Goal: Check status

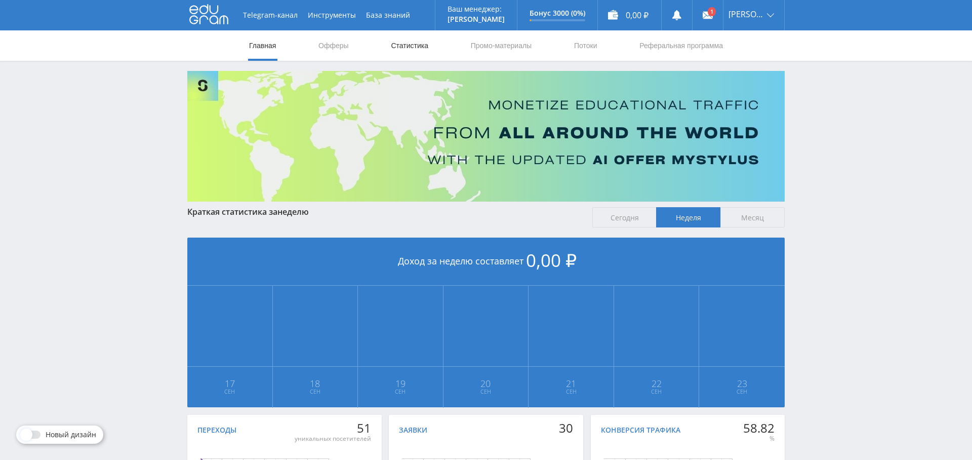
click at [412, 52] on link "Статистика" at bounding box center [409, 45] width 39 height 30
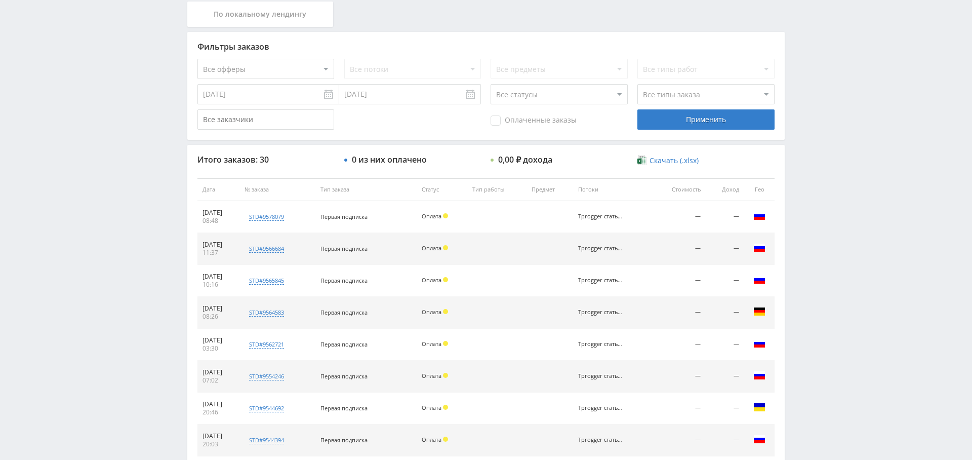
scroll to position [234, 0]
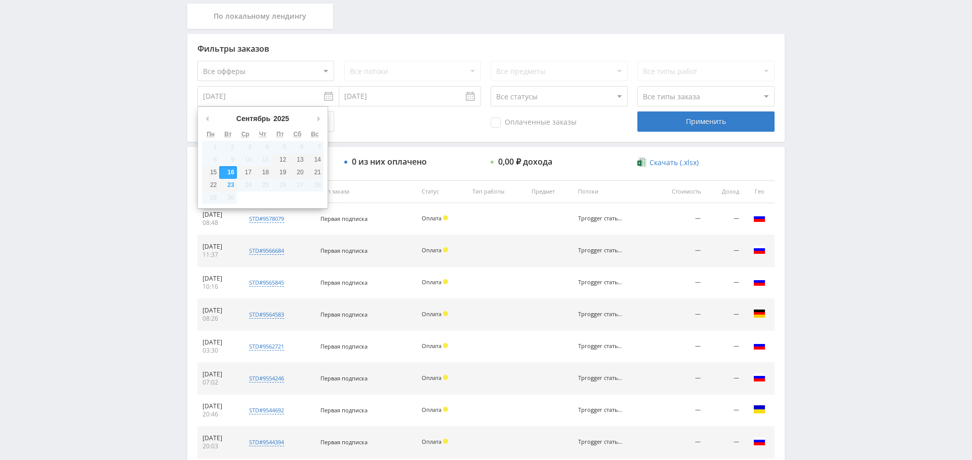
click at [275, 103] on input "[DATE]" at bounding box center [268, 96] width 142 height 20
type input "[DATE]"
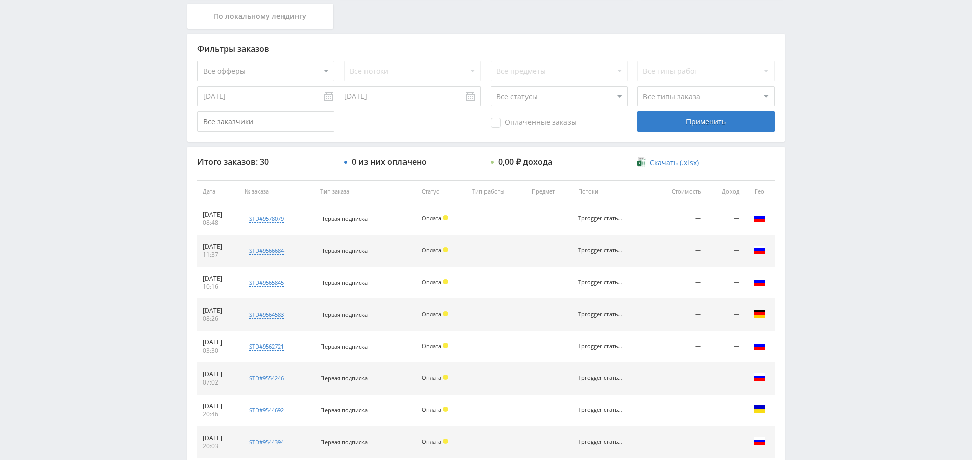
click at [702, 118] on div "Применить" at bounding box center [705, 121] width 137 height 20
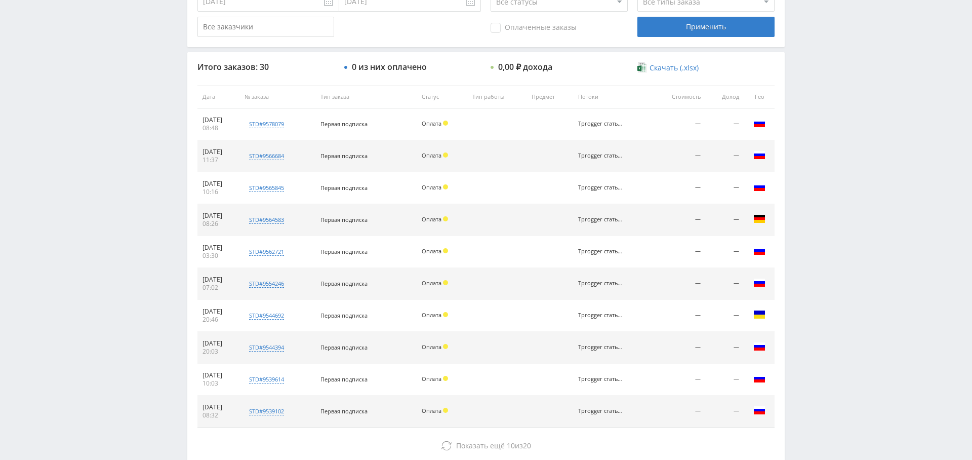
scroll to position [388, 0]
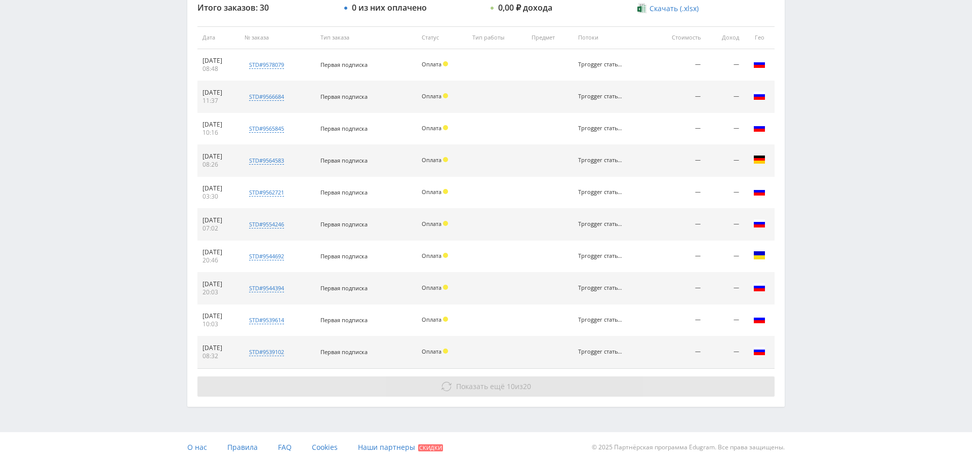
click at [492, 383] on span "Показать ещё" at bounding box center [480, 386] width 49 height 10
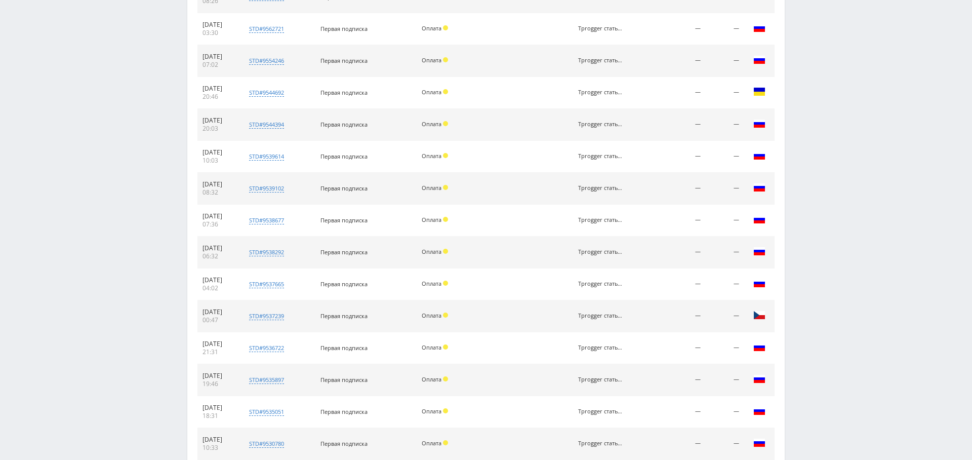
scroll to position [705, 0]
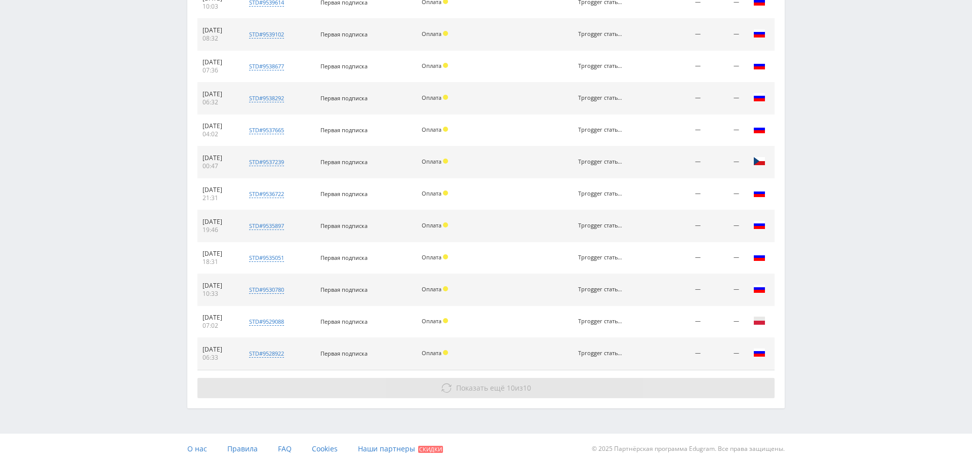
click at [491, 383] on span "Показать ещё" at bounding box center [480, 388] width 49 height 10
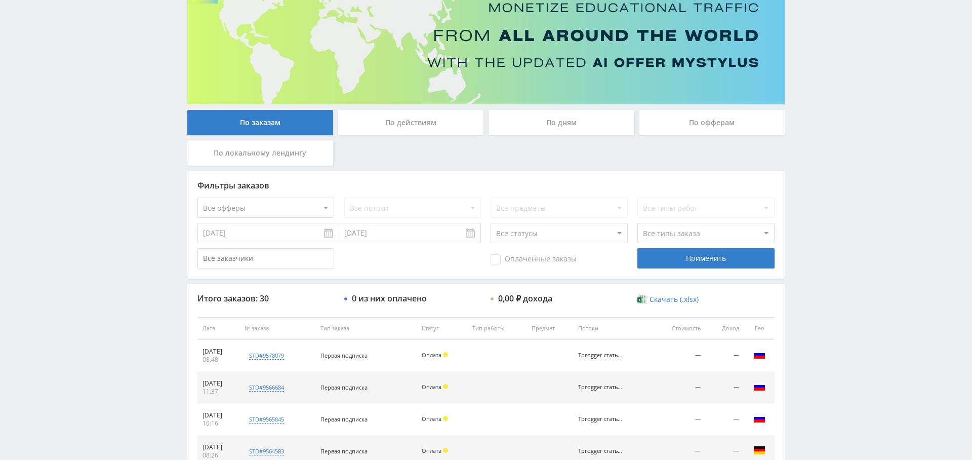
scroll to position [0, 0]
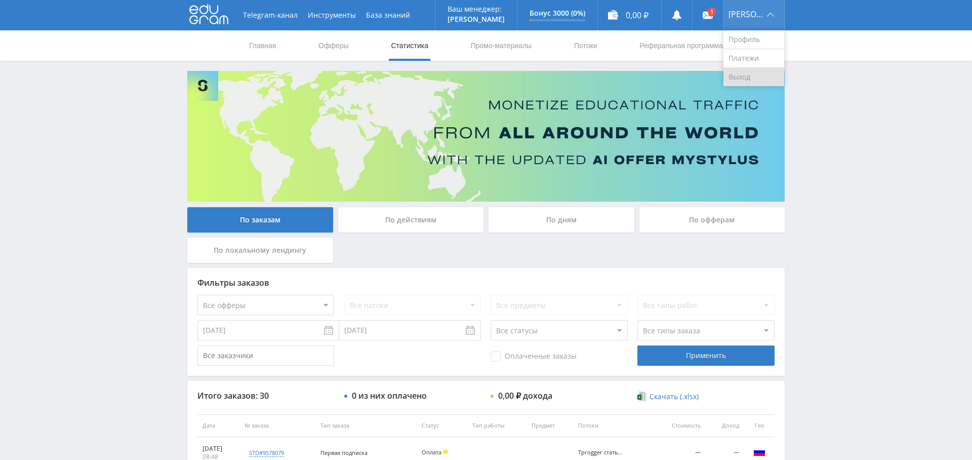
click at [757, 75] on link "Выход" at bounding box center [753, 77] width 61 height 18
